Goal: Navigation & Orientation: Find specific page/section

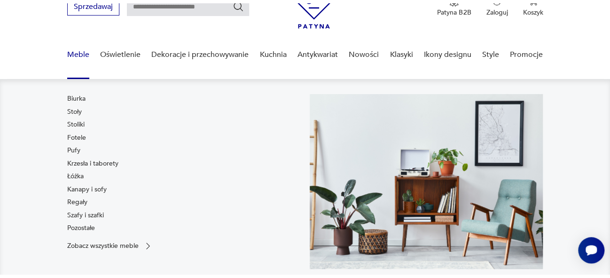
scroll to position [50, 0]
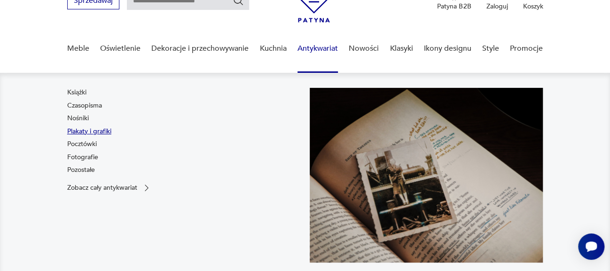
click at [107, 131] on link "Plakaty i grafiki" at bounding box center [89, 131] width 44 height 9
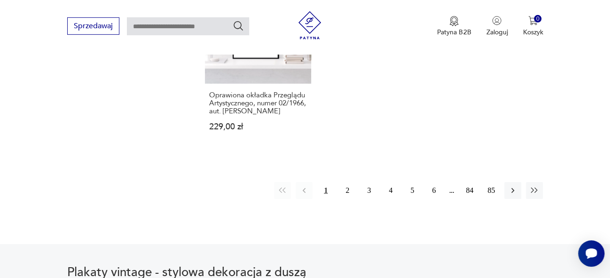
scroll to position [1394, 0]
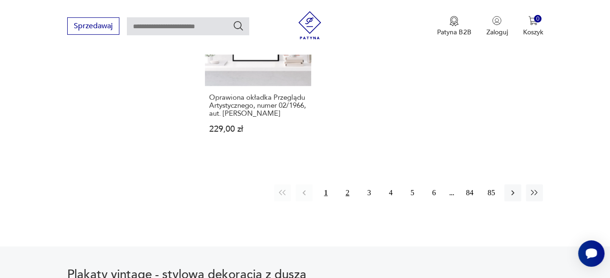
click at [346, 185] on button "2" at bounding box center [347, 192] width 17 height 17
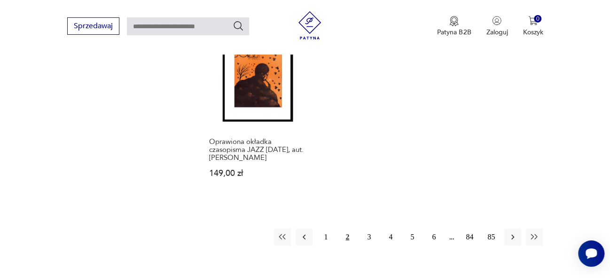
scroll to position [1365, 0]
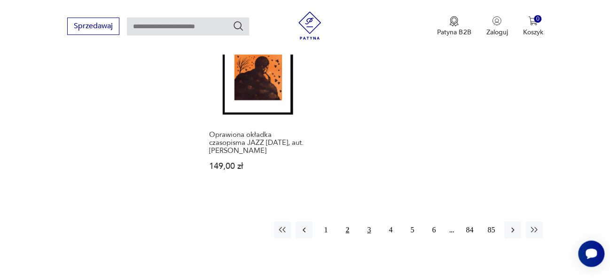
click at [368, 221] on button "3" at bounding box center [368, 229] width 17 height 17
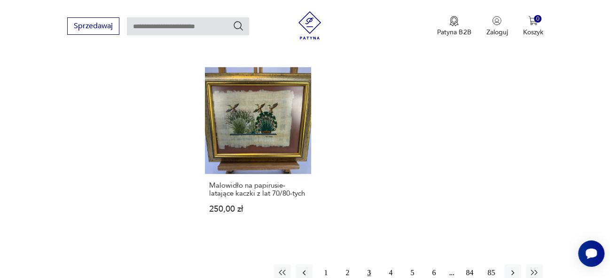
scroll to position [1317, 0]
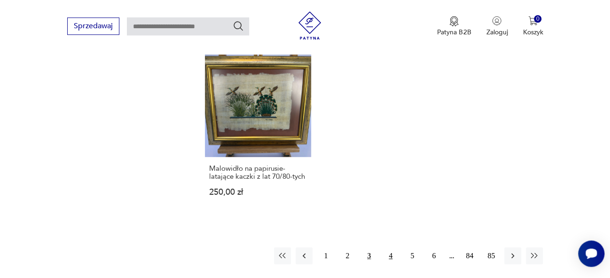
click at [389, 248] on button "4" at bounding box center [390, 255] width 17 height 17
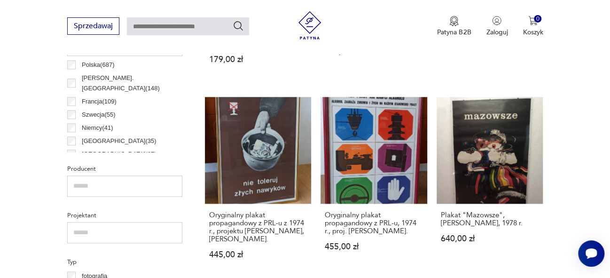
scroll to position [518, 0]
